Goal: Check status: Check status

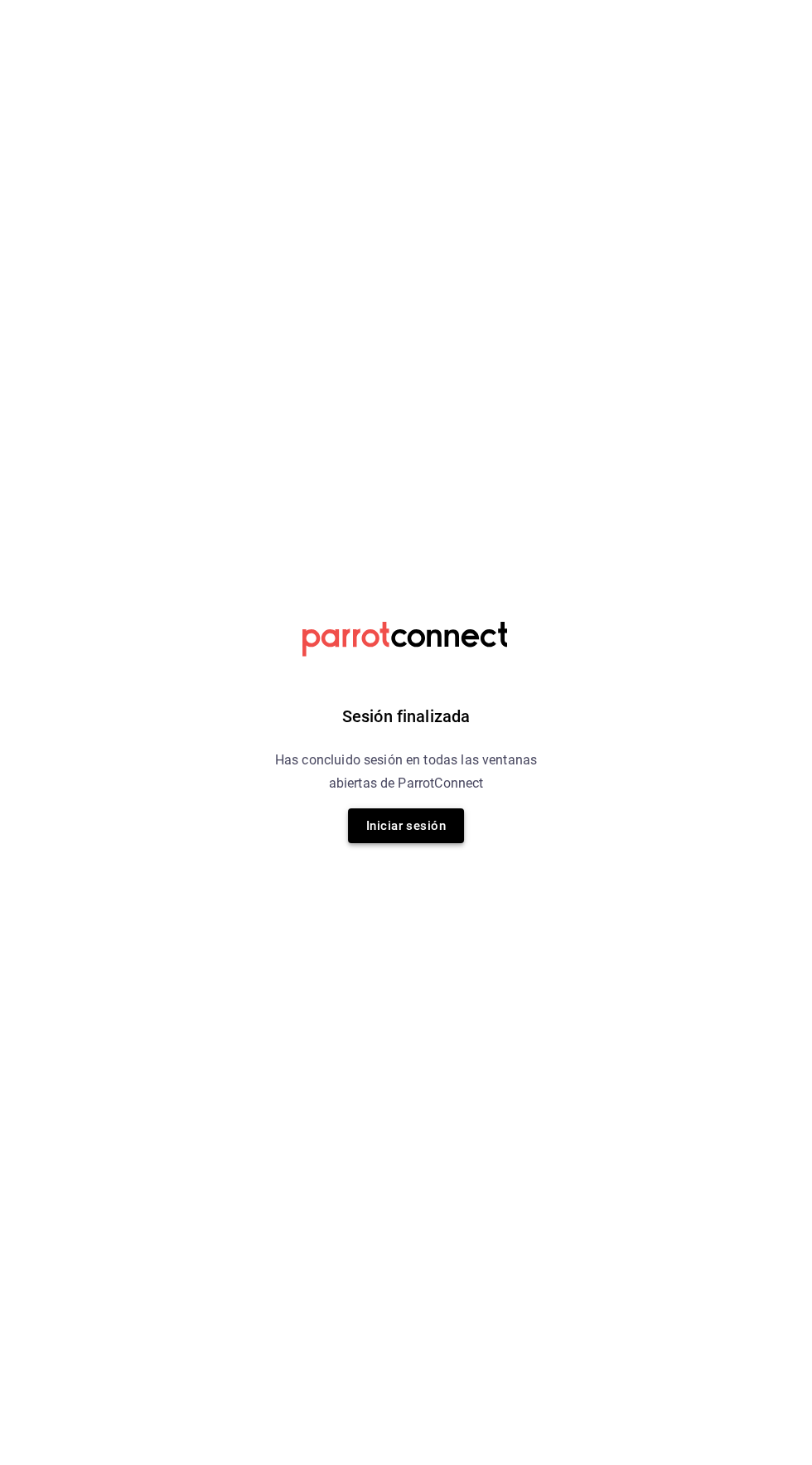
click at [387, 826] on button "Iniciar sesión" at bounding box center [406, 826] width 116 height 35
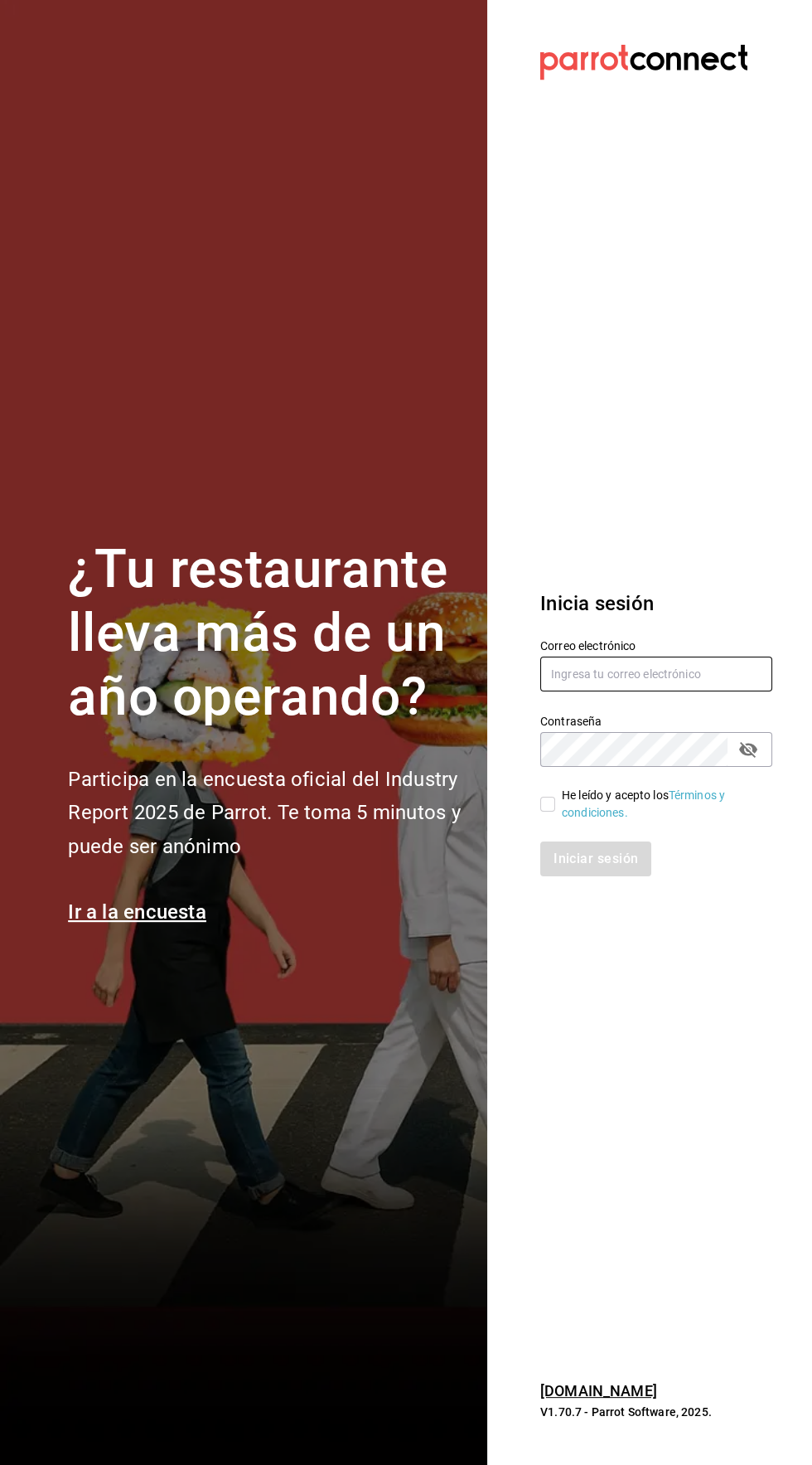
click at [651, 691] on input "text" at bounding box center [656, 674] width 232 height 35
type input "[EMAIL_ADDRESS][DOMAIN_NAME]"
click at [541, 811] on input "He leído y acepto los Términos y condiciones." at bounding box center [547, 804] width 14 height 15
checkbox input "true"
click at [601, 876] on button "Iniciar sesión" at bounding box center [596, 859] width 113 height 35
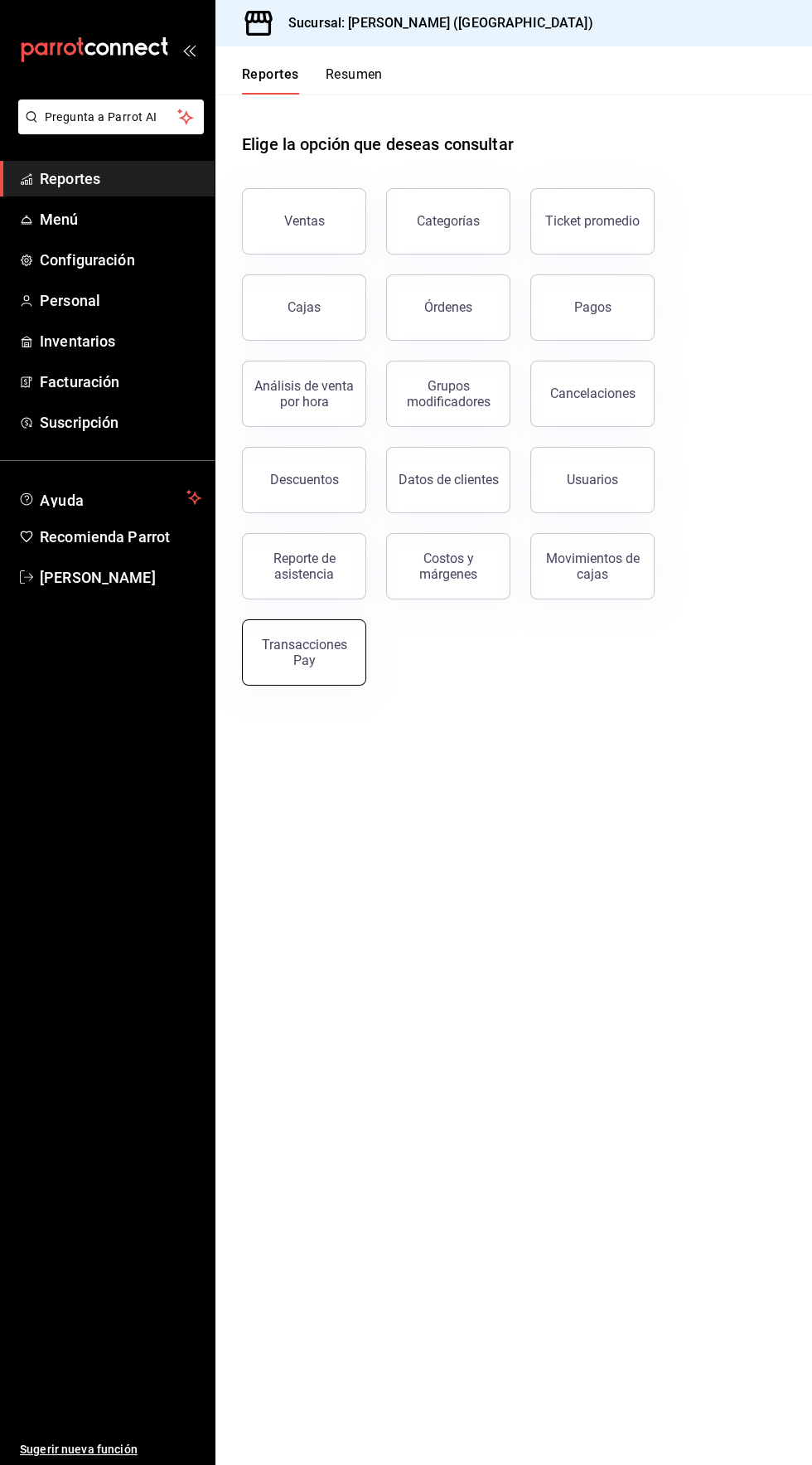
click at [321, 660] on div "Transacciones Pay" at bounding box center [304, 653] width 102 height 32
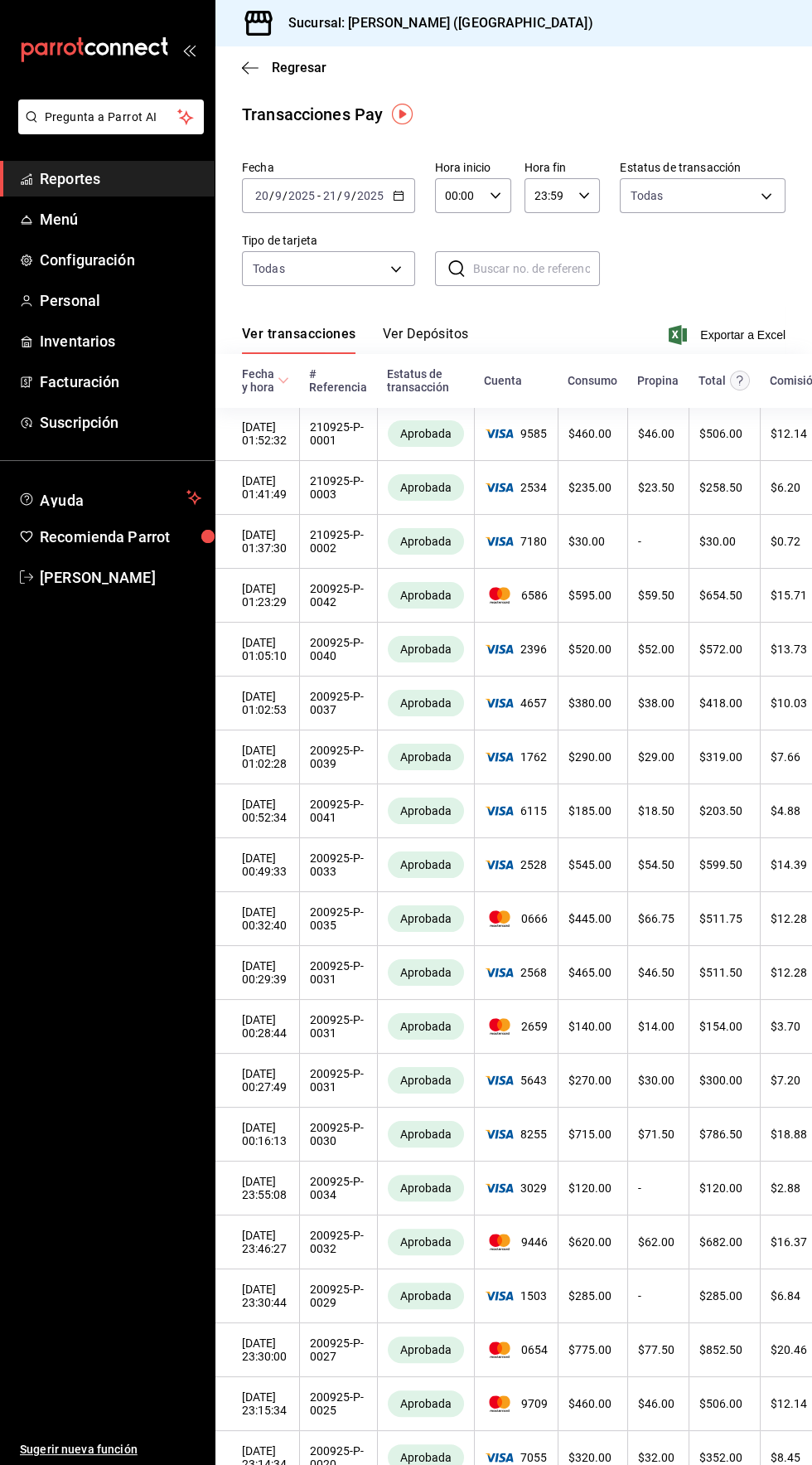
click at [448, 337] on button "Ver Depósitos" at bounding box center [425, 339] width 86 height 28
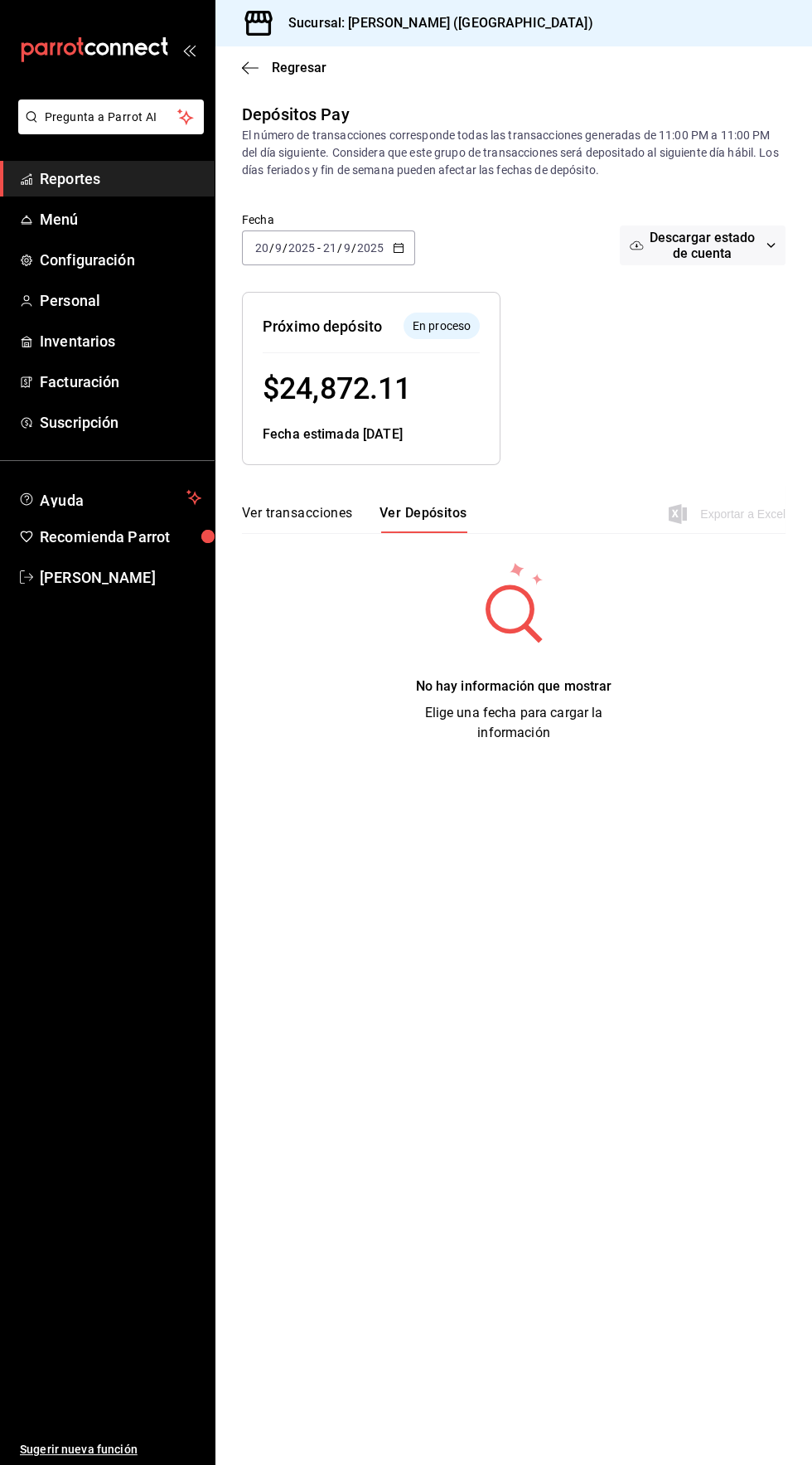
click at [322, 512] on button "Ver transacciones" at bounding box center [297, 518] width 111 height 28
